Goal: Task Accomplishment & Management: Manage account settings

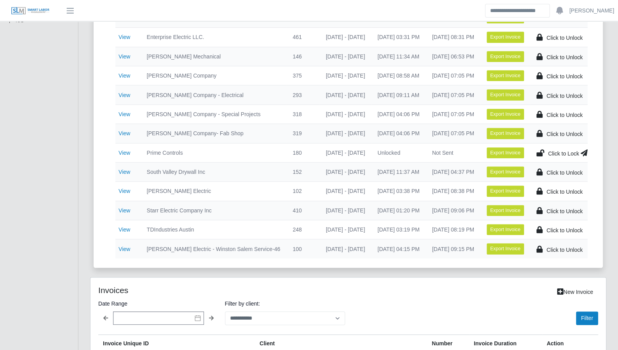
scroll to position [0, 18]
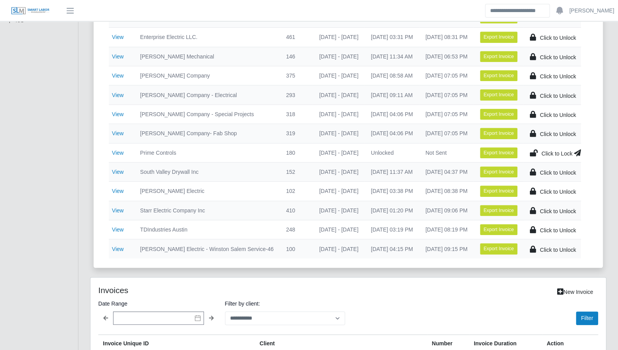
click at [577, 151] on icon at bounding box center [577, 152] width 7 height 11
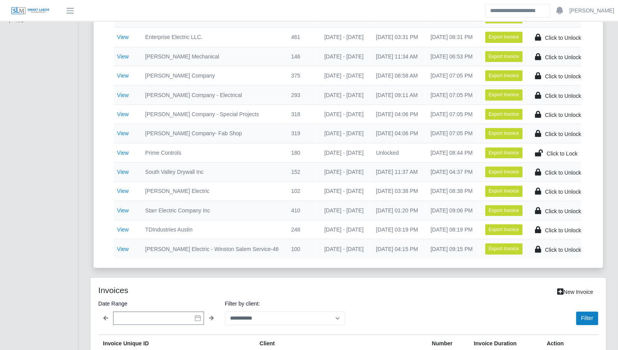
click at [552, 151] on span "Click to Lock" at bounding box center [562, 154] width 31 height 6
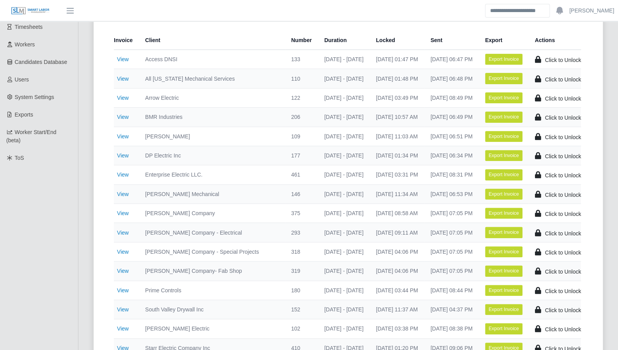
scroll to position [114, 0]
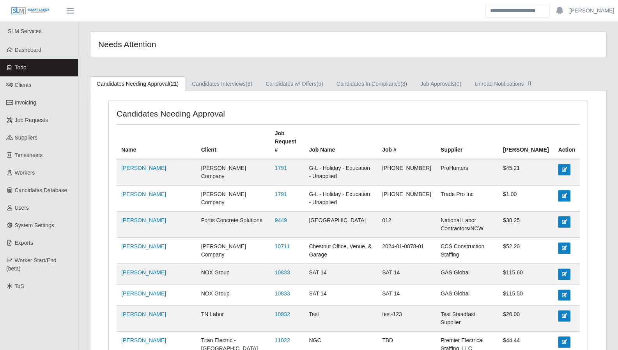
click at [47, 52] on link "Dashboard" at bounding box center [39, 50] width 78 height 18
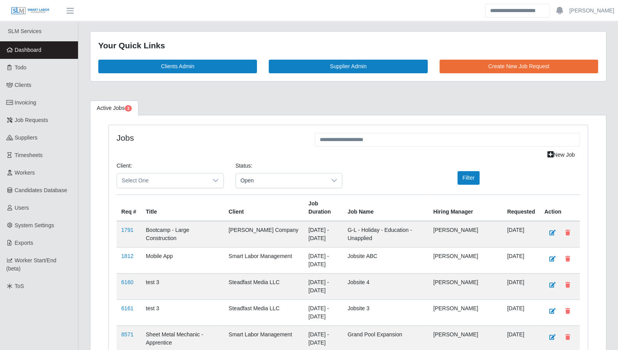
click at [308, 180] on span "Open" at bounding box center [281, 181] width 91 height 14
click at [282, 224] on li "Pending" at bounding box center [288, 227] width 103 height 15
click at [465, 176] on button "Filter" at bounding box center [469, 178] width 22 height 14
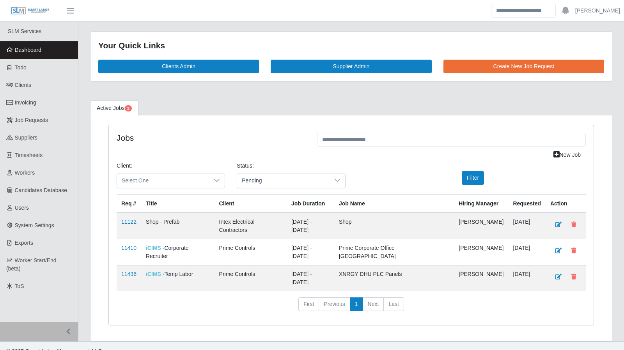
click at [30, 52] on span "Dashboard" at bounding box center [28, 50] width 27 height 6
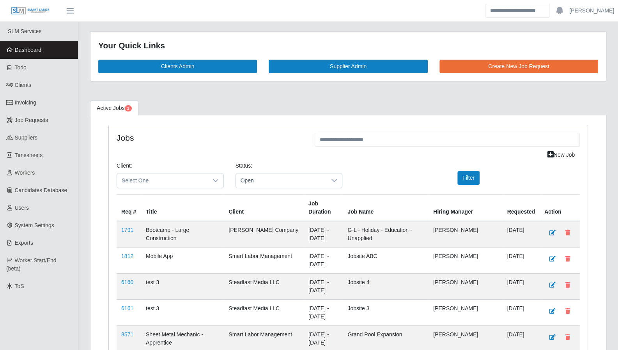
click at [49, 72] on link "Todo" at bounding box center [39, 68] width 78 height 18
